Goal: Find contact information: Find contact information

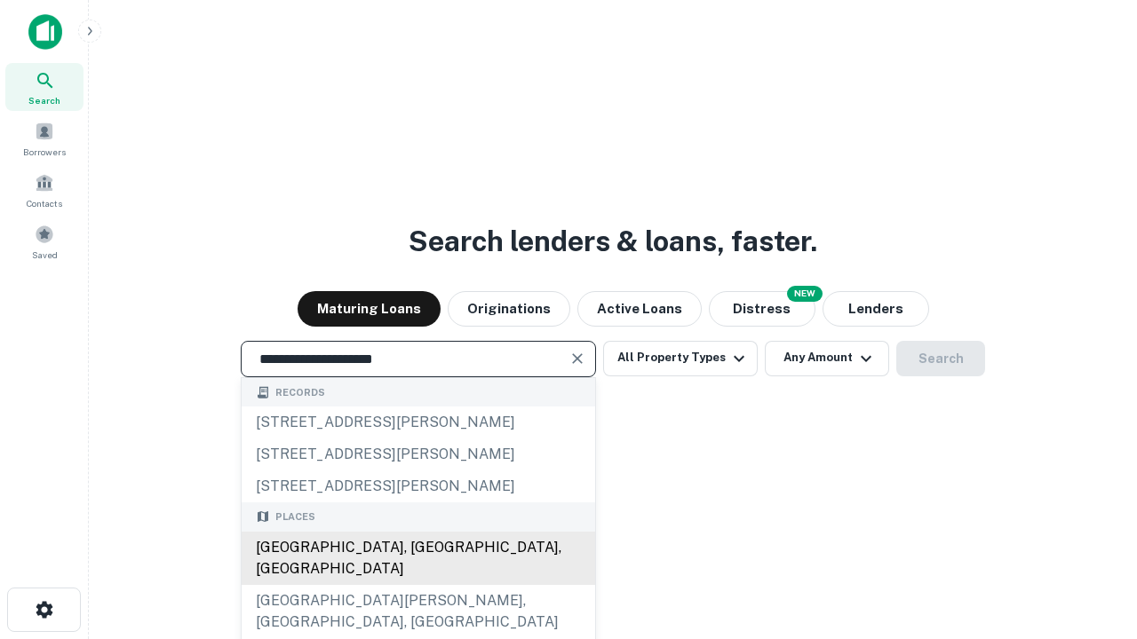
click at [417, 585] on div "[GEOGRAPHIC_DATA], [GEOGRAPHIC_DATA], [GEOGRAPHIC_DATA]" at bounding box center [418, 558] width 353 height 53
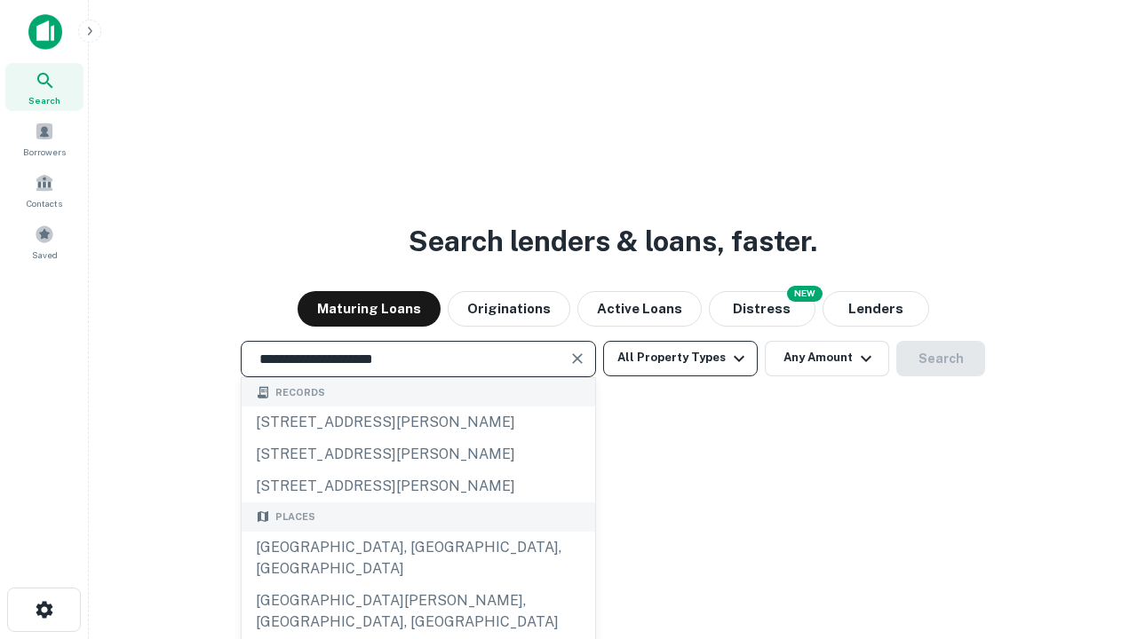
click at [680, 358] on button "All Property Types" at bounding box center [680, 359] width 155 height 36
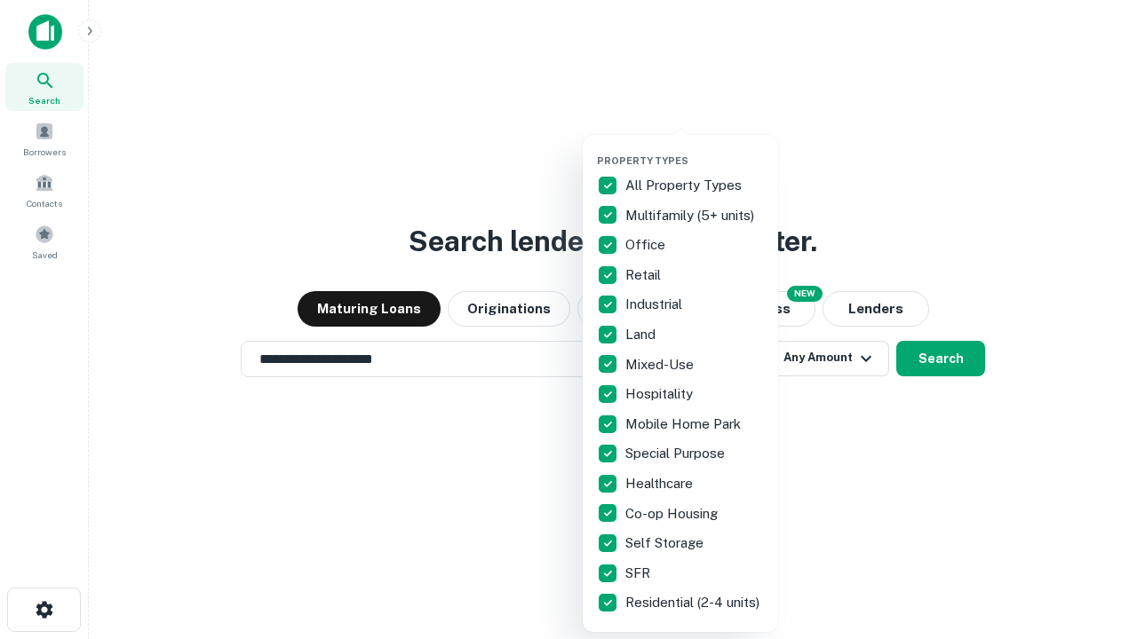
type input "**********"
click at [695, 149] on button "button" at bounding box center [694, 149] width 195 height 1
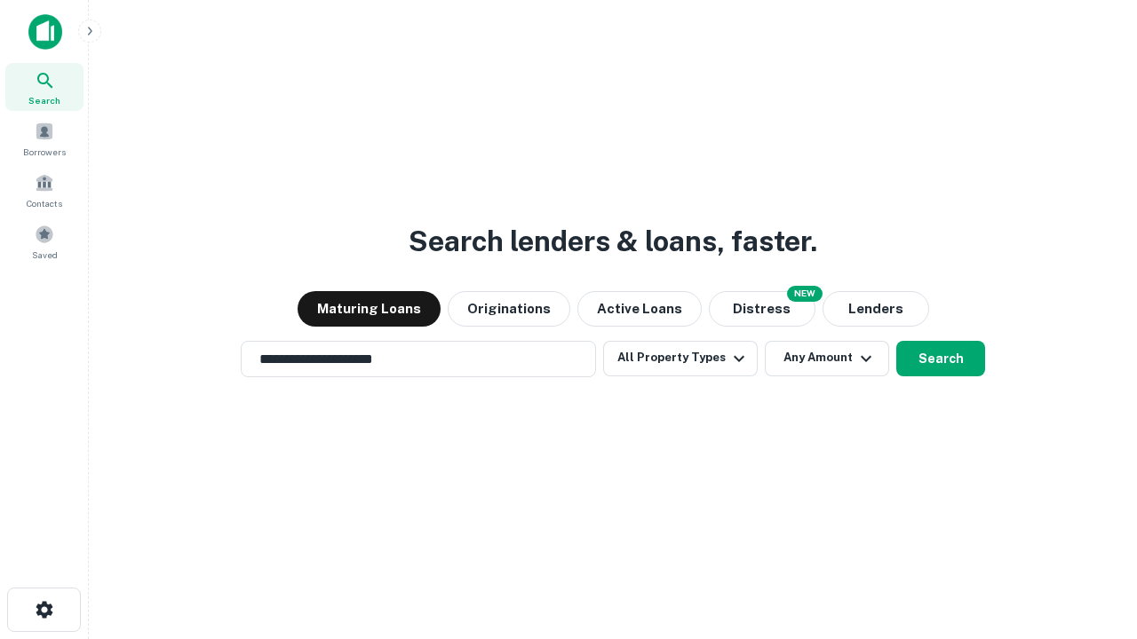
scroll to position [11, 214]
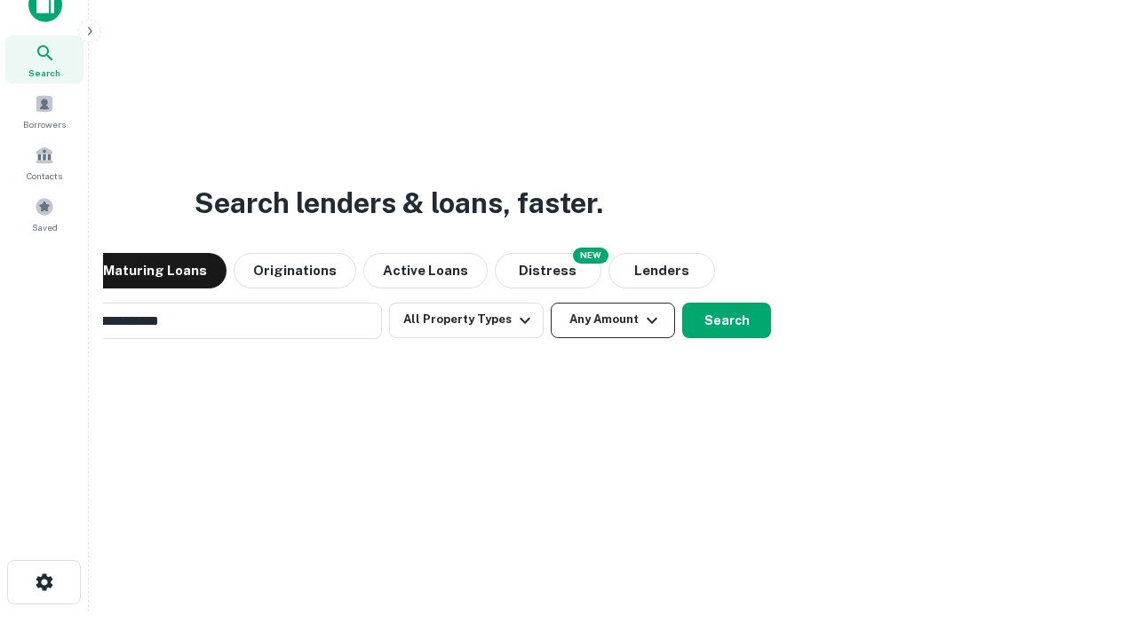
click at [551, 303] on button "Any Amount" at bounding box center [613, 321] width 124 height 36
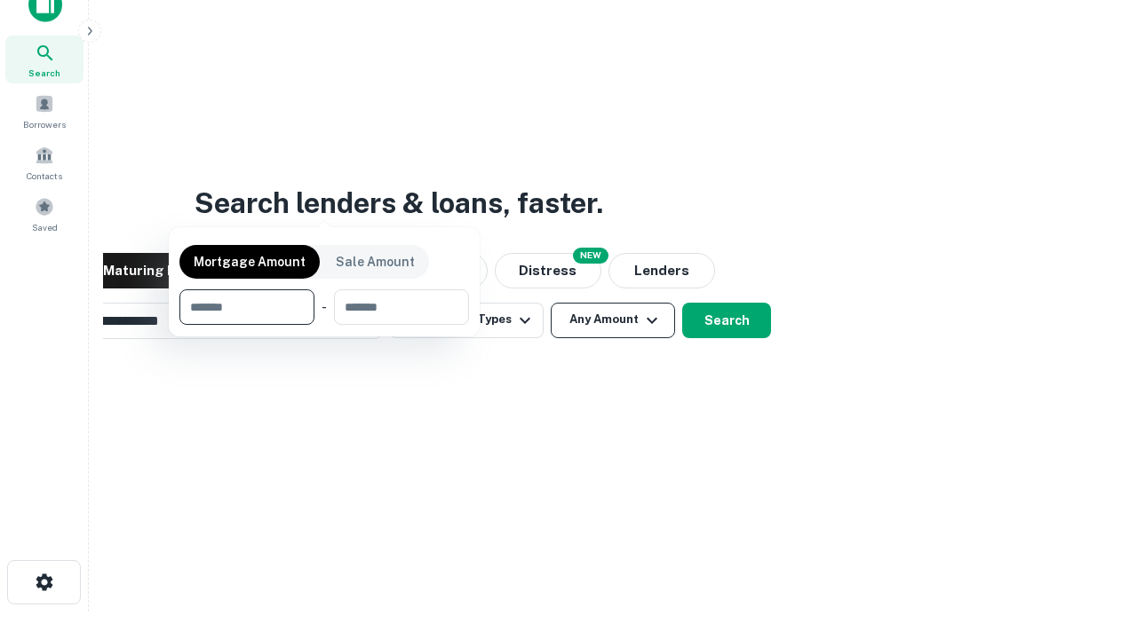
scroll to position [128, 503]
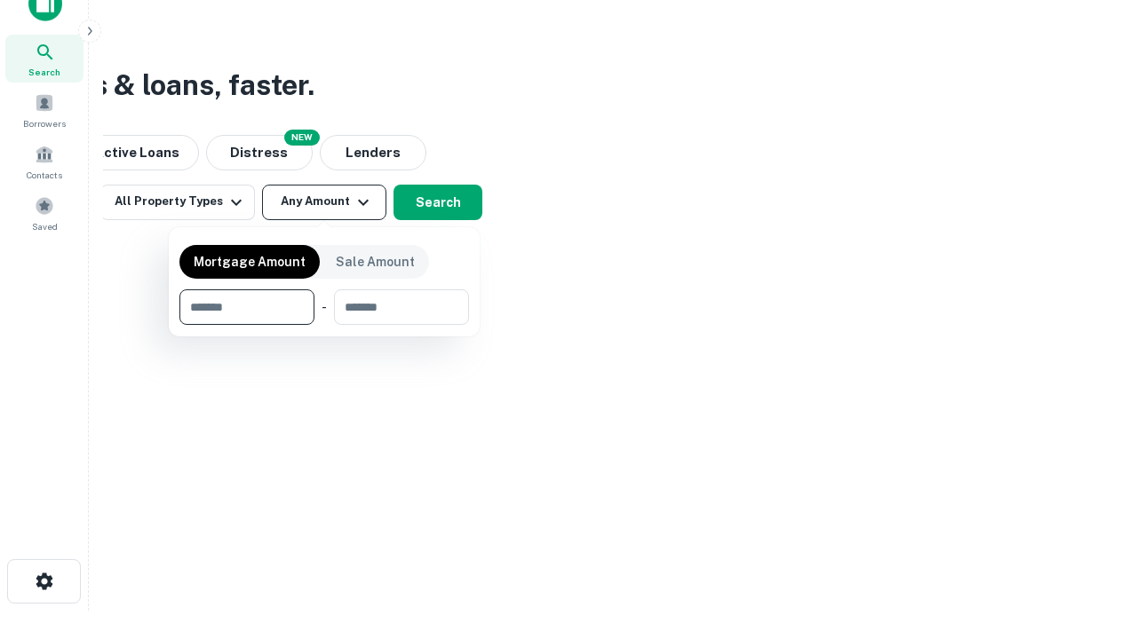
type input "*******"
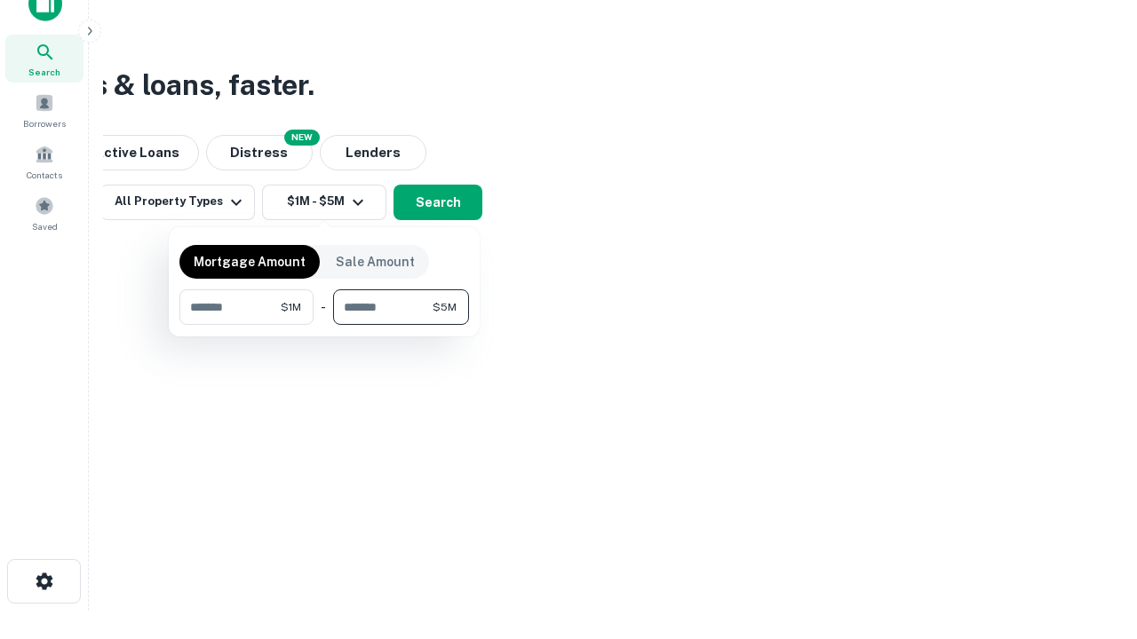
type input "*******"
click at [324, 325] on button "button" at bounding box center [324, 325] width 290 height 1
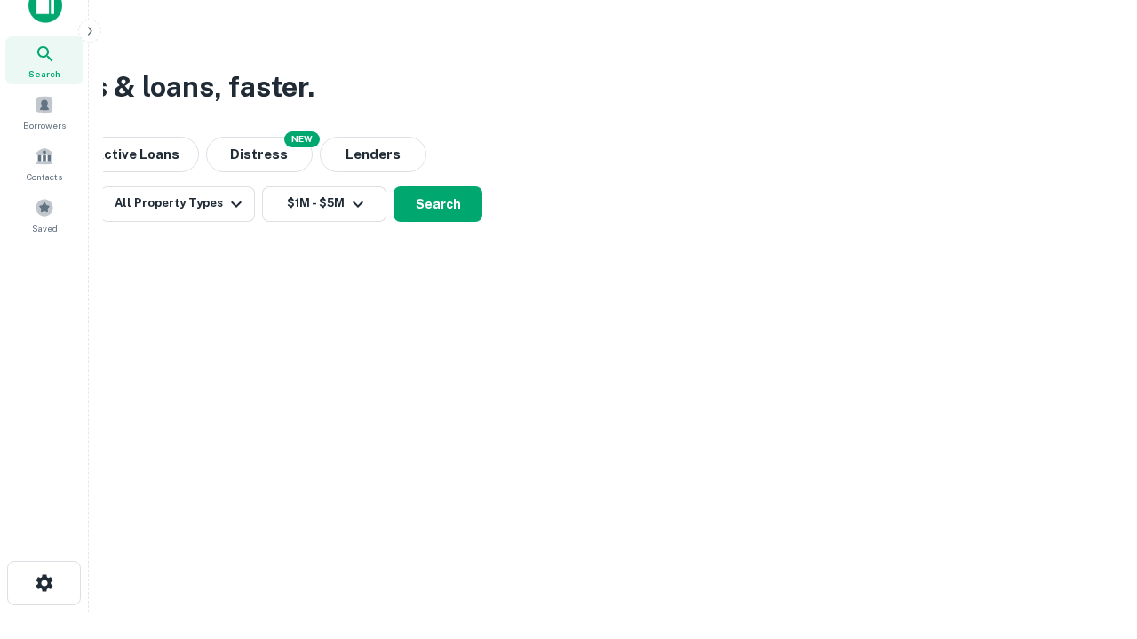
scroll to position [11, 328]
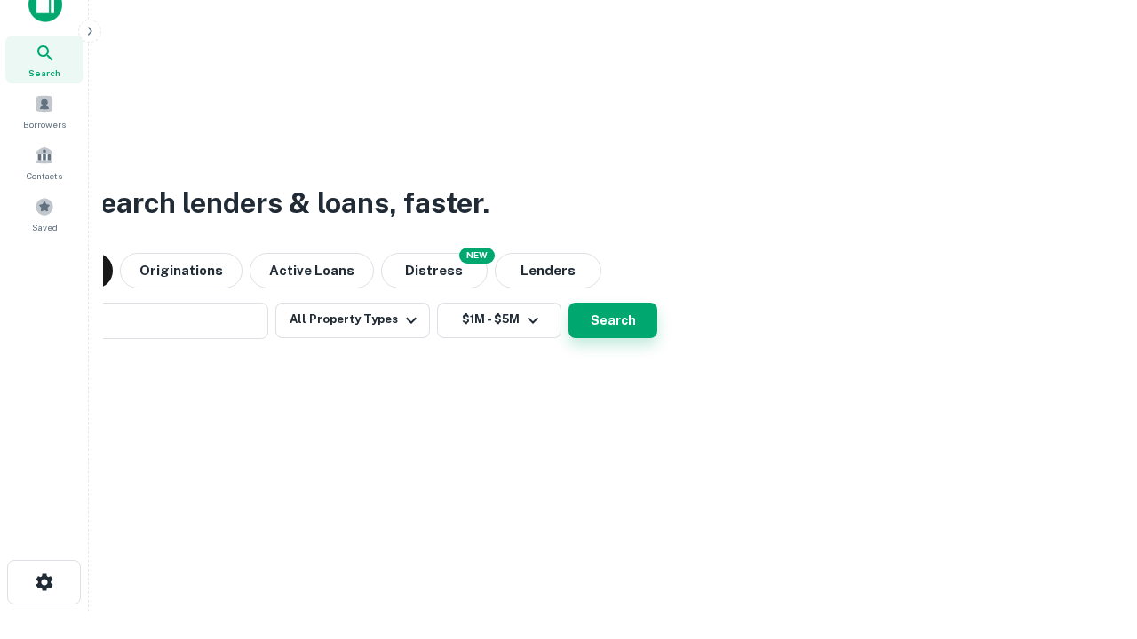
click at [568, 303] on button "Search" at bounding box center [612, 321] width 89 height 36
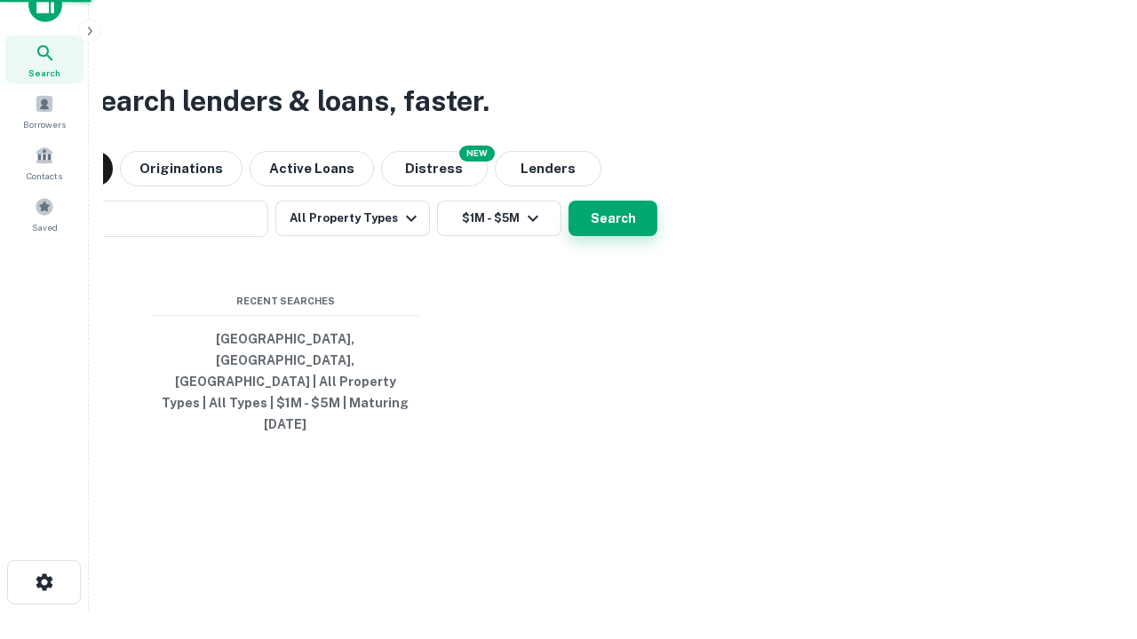
scroll to position [47, 503]
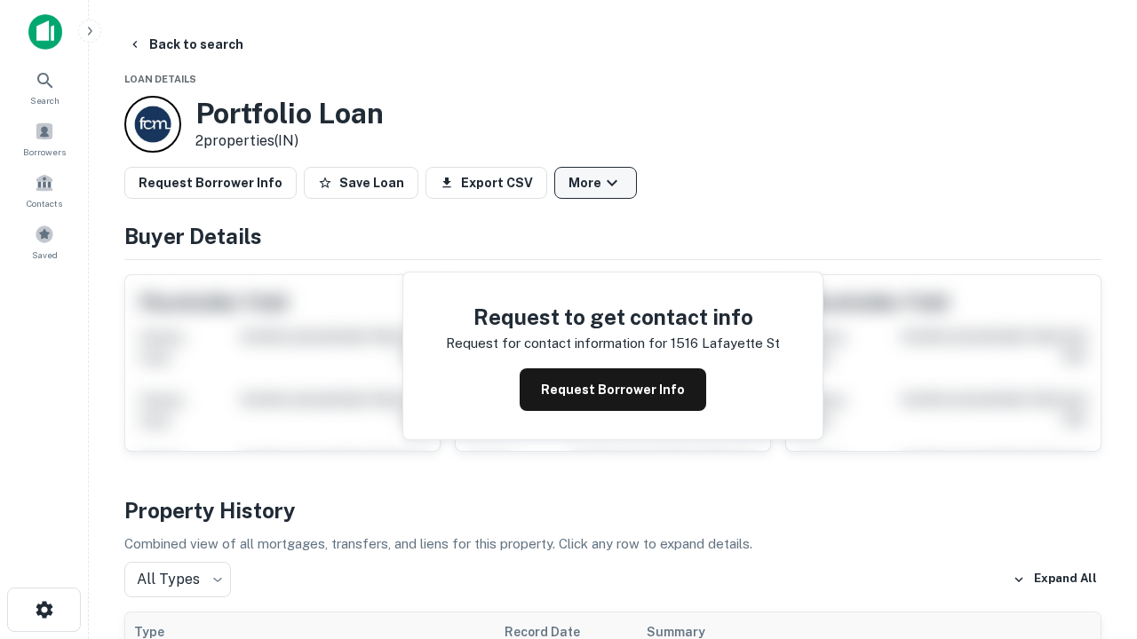
click at [595, 183] on button "More" at bounding box center [595, 183] width 83 height 32
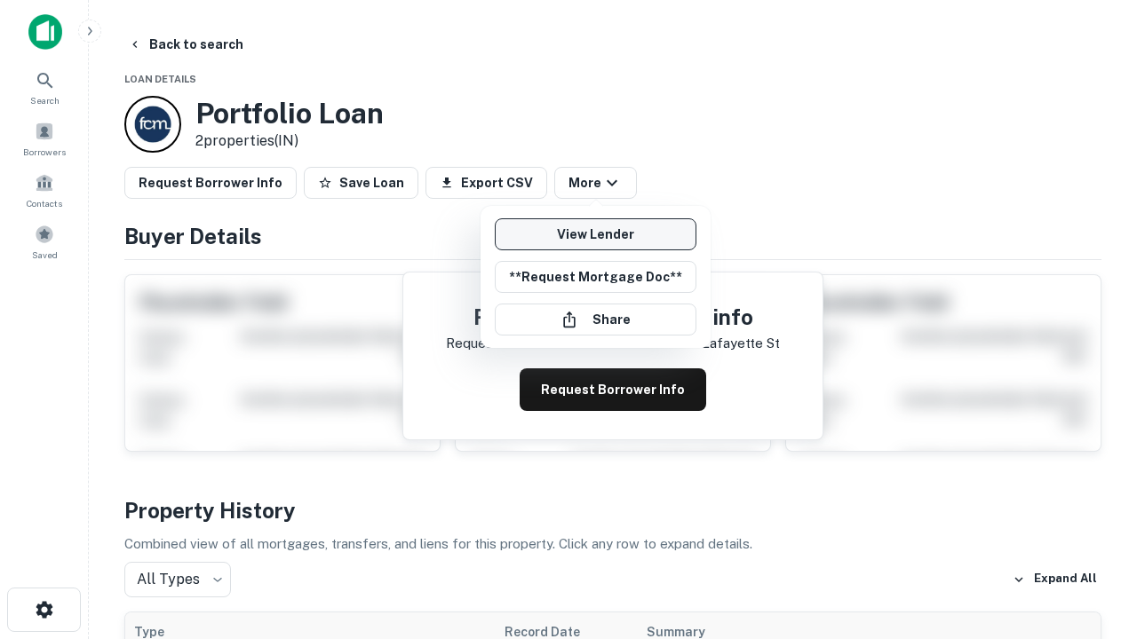
click at [595, 234] on link "View Lender" at bounding box center [596, 234] width 202 height 32
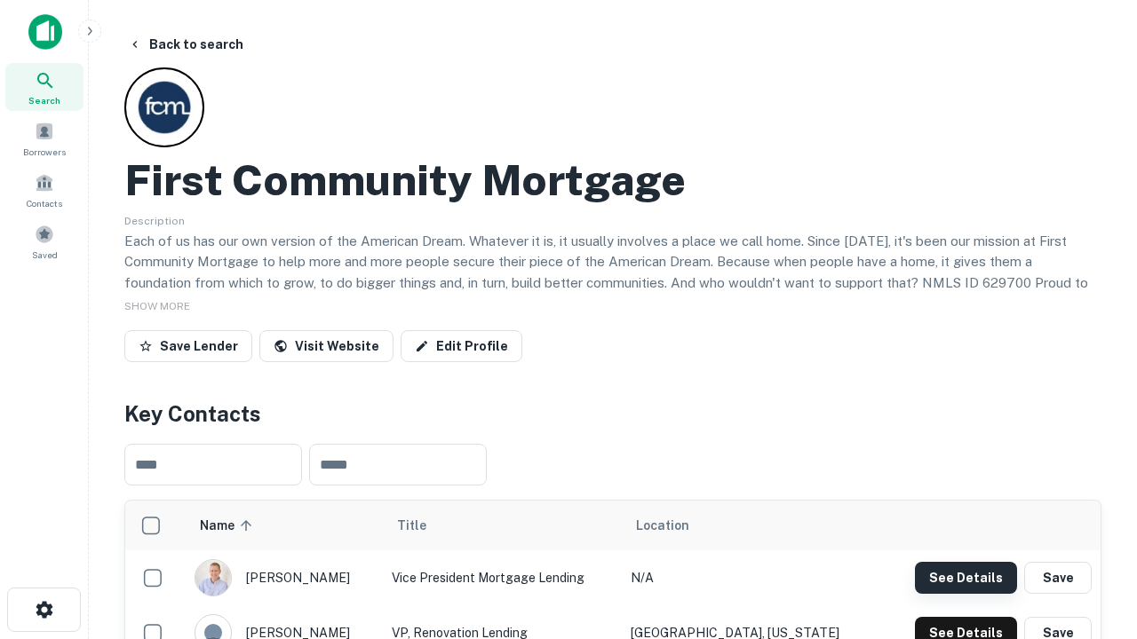
click at [965, 577] on button "See Details" at bounding box center [966, 578] width 102 height 32
click at [44, 610] on icon "button" at bounding box center [44, 609] width 21 height 21
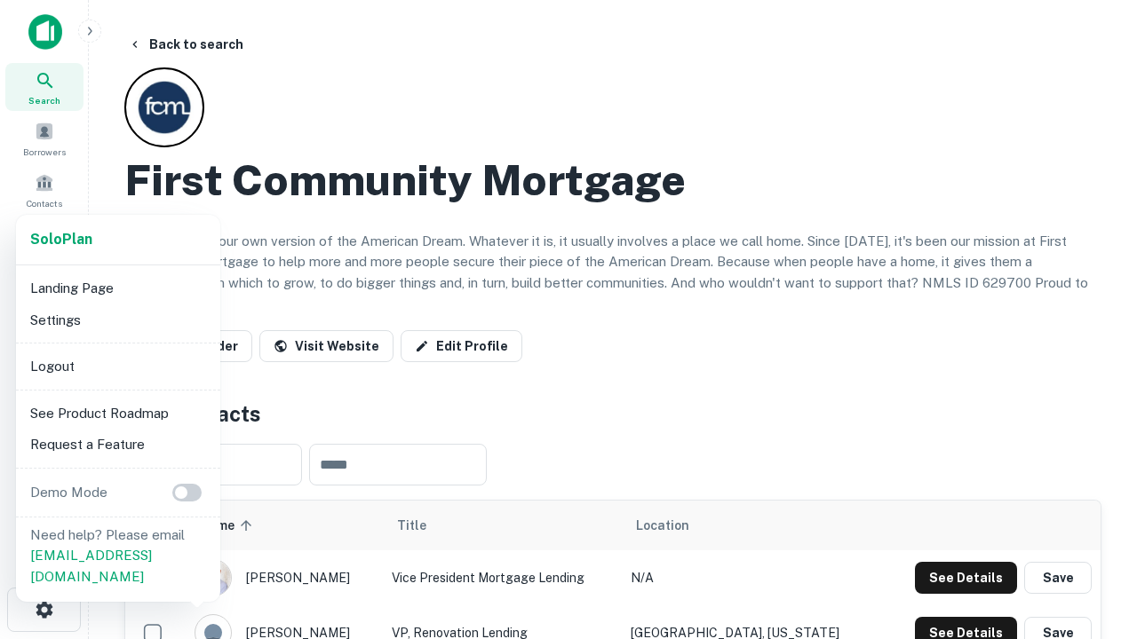
click at [117, 366] on li "Logout" at bounding box center [118, 367] width 190 height 32
